Goal: Use online tool/utility

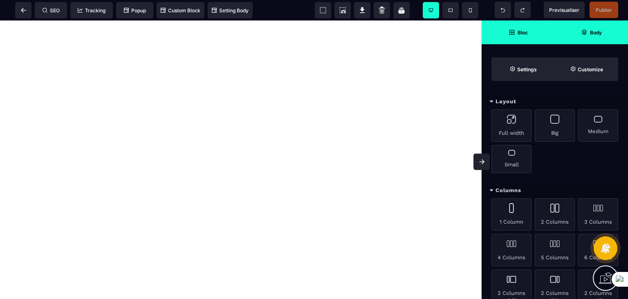
click at [591, 31] on strong "Body" at bounding box center [596, 32] width 12 height 6
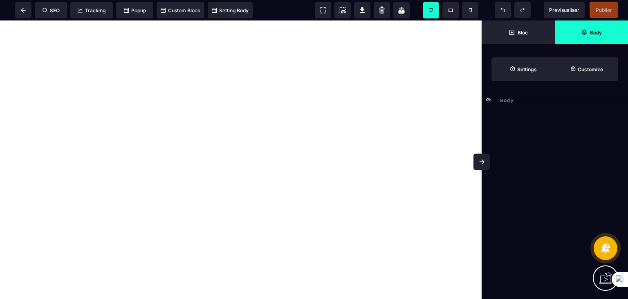
click at [519, 45] on div "Bloc Body Settings Customize" at bounding box center [555, 50] width 146 height 61
click at [537, 63] on span "Settings" at bounding box center [523, 69] width 63 height 24
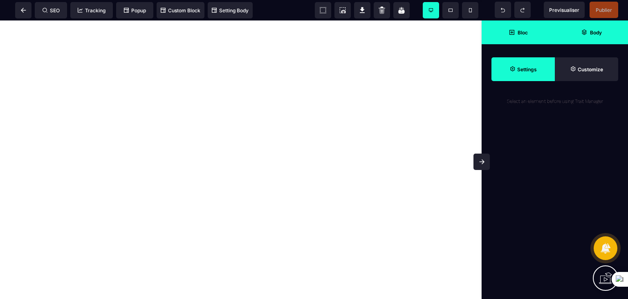
click at [525, 38] on span "Bloc" at bounding box center [518, 32] width 73 height 24
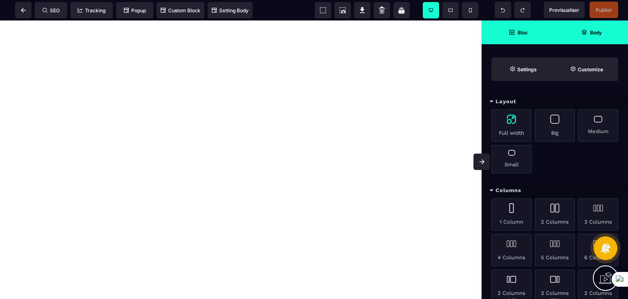
click at [507, 123] on div "Full width" at bounding box center [512, 125] width 40 height 32
click at [577, 135] on div "Full width Big Medium Small" at bounding box center [555, 146] width 146 height 74
click at [555, 121] on div "Big" at bounding box center [555, 125] width 40 height 32
click at [326, 12] on icon at bounding box center [323, 10] width 8 height 8
click at [323, 8] on icon at bounding box center [323, 10] width 8 height 8
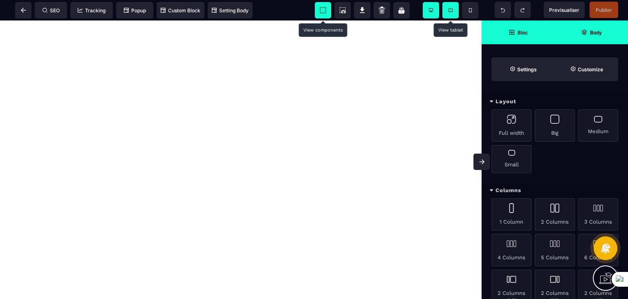
click at [454, 10] on span at bounding box center [450, 10] width 16 height 16
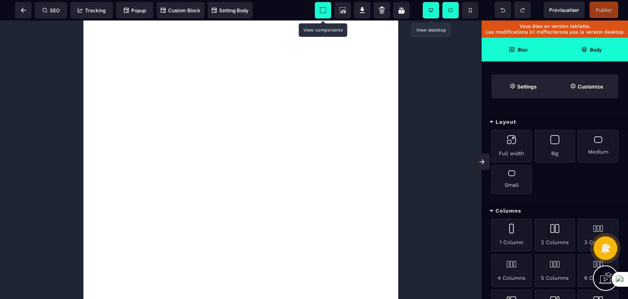
click at [431, 2] on span at bounding box center [431, 10] width 16 height 16
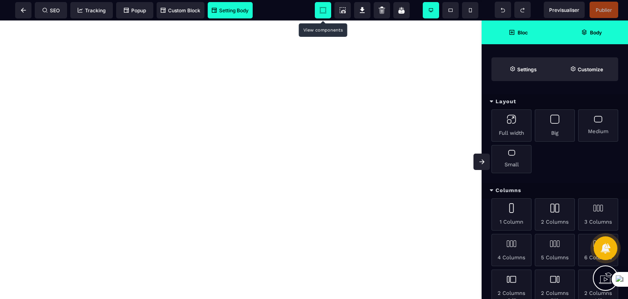
click at [229, 12] on span "Setting Body" at bounding box center [230, 10] width 37 height 6
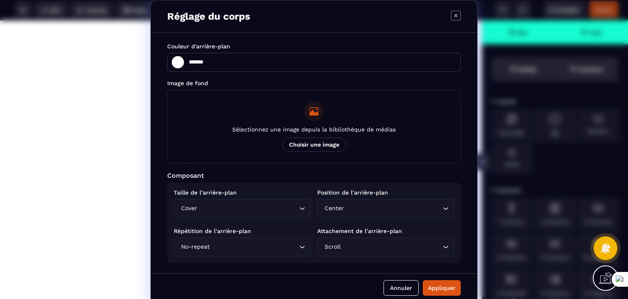
click at [456, 15] on icon "Modal window" at bounding box center [456, 16] width 10 height 10
type input "*******"
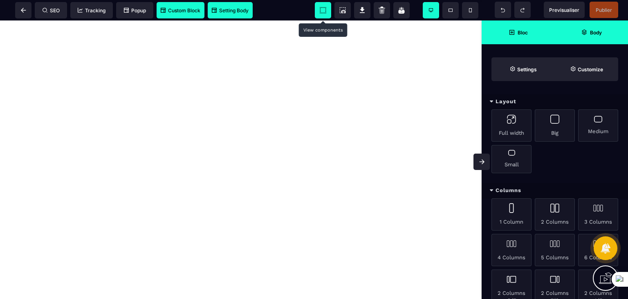
click at [192, 11] on span "Custom Block" at bounding box center [181, 10] width 40 height 6
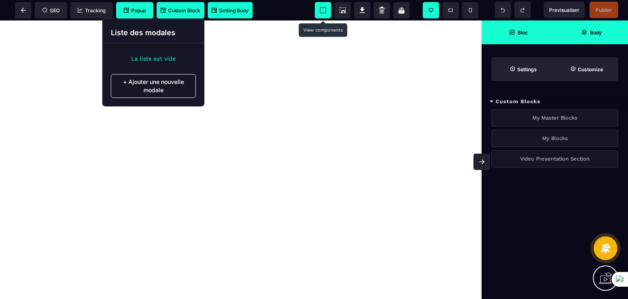
click at [126, 9] on icon at bounding box center [126, 10] width 5 height 5
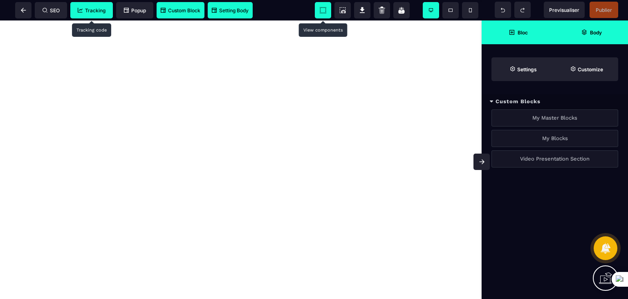
click at [92, 7] on span "Tracking" at bounding box center [92, 10] width 28 height 6
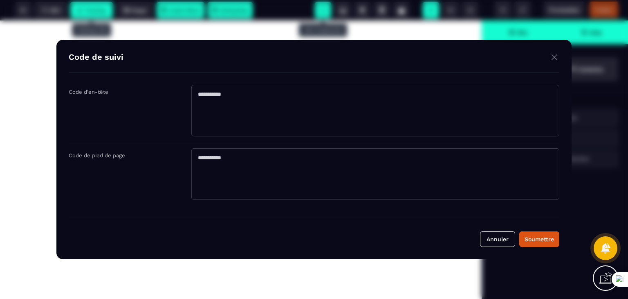
click at [553, 58] on img "Modal window" at bounding box center [555, 57] width 10 height 10
